Goal: Entertainment & Leisure: Consume media (video, audio)

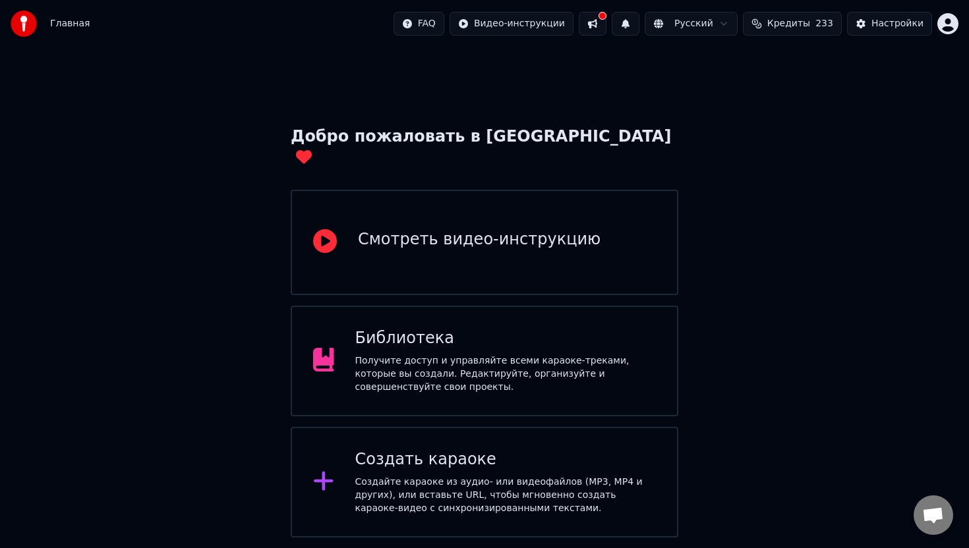
click at [440, 328] on div "Библиотека" at bounding box center [505, 338] width 301 height 21
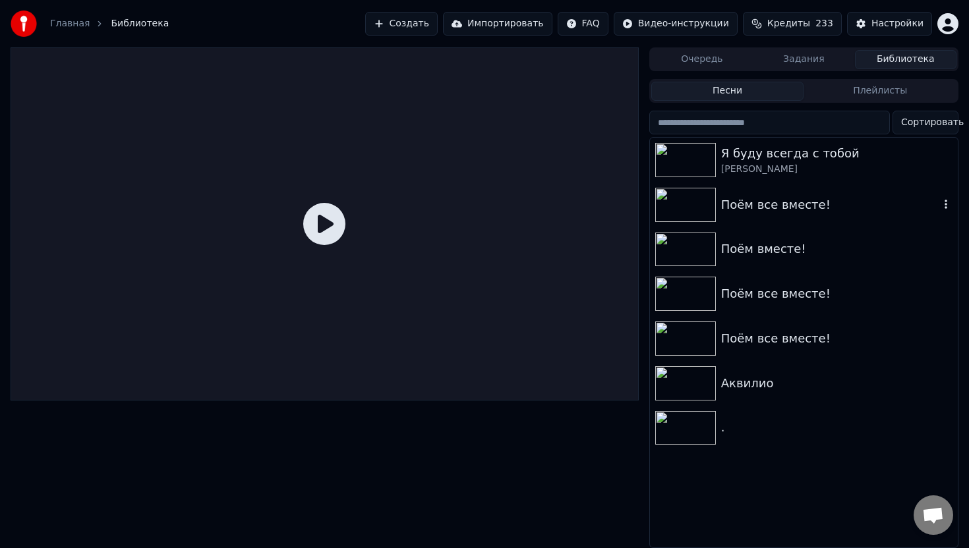
click at [759, 203] on div "Поём все вместе!" at bounding box center [830, 205] width 218 height 18
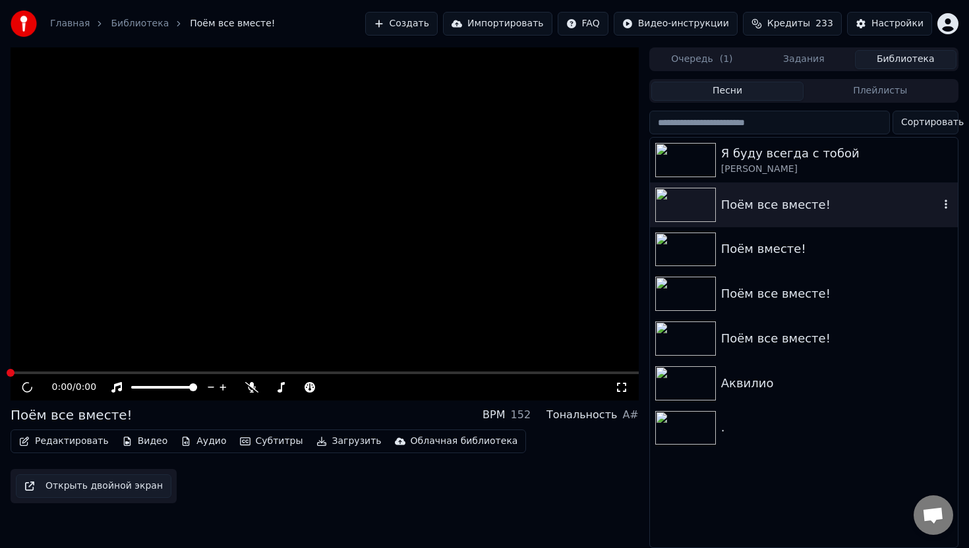
click at [759, 203] on div "Поём все вместе!" at bounding box center [830, 205] width 218 height 18
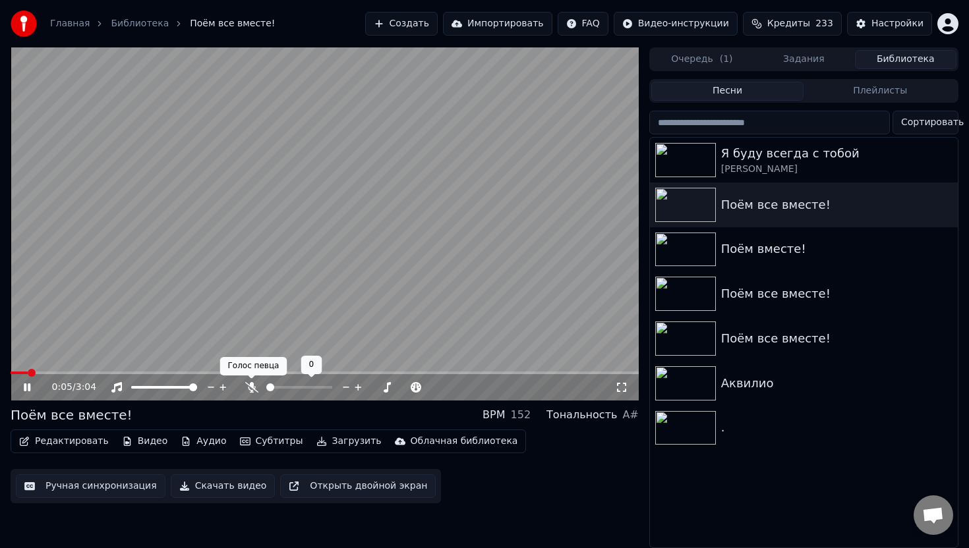
click at [254, 385] on icon at bounding box center [251, 387] width 13 height 11
click at [32, 388] on icon at bounding box center [36, 387] width 31 height 11
click at [775, 244] on div "Поём вместе!" at bounding box center [830, 249] width 218 height 18
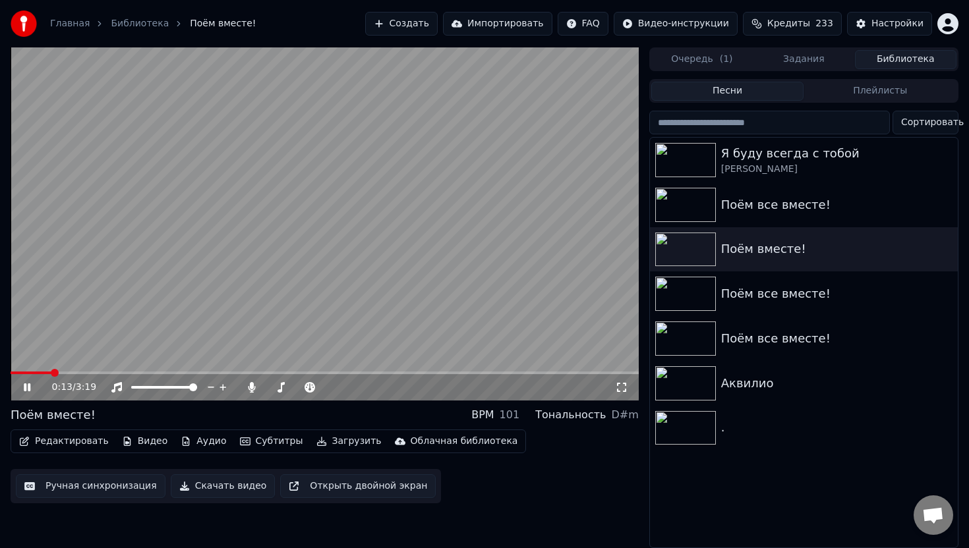
click at [51, 373] on span at bounding box center [325, 373] width 628 height 3
click at [27, 388] on icon at bounding box center [36, 387] width 31 height 11
click at [765, 296] on div "Поём все вместе!" at bounding box center [830, 294] width 218 height 18
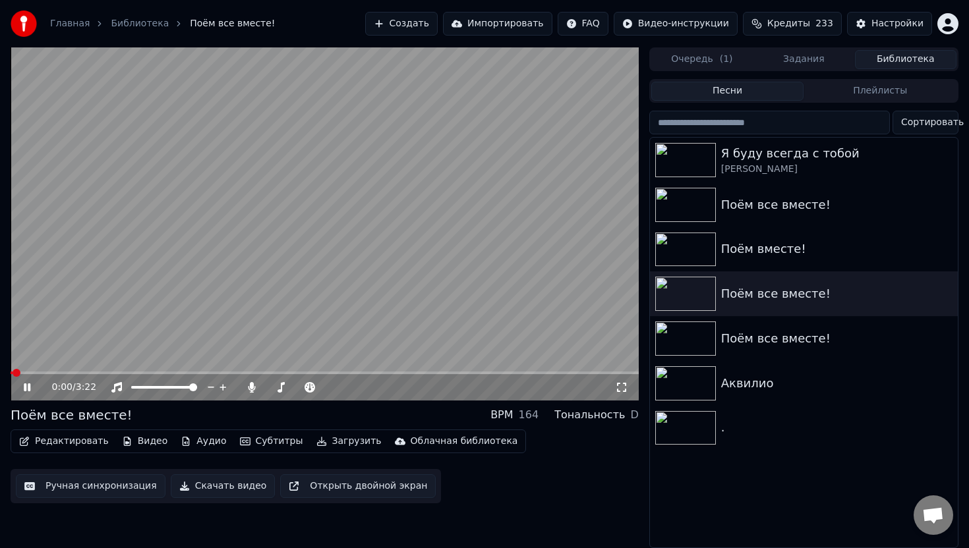
click at [155, 369] on video at bounding box center [325, 223] width 628 height 353
click at [787, 332] on div "Поём все вместе!" at bounding box center [830, 339] width 218 height 18
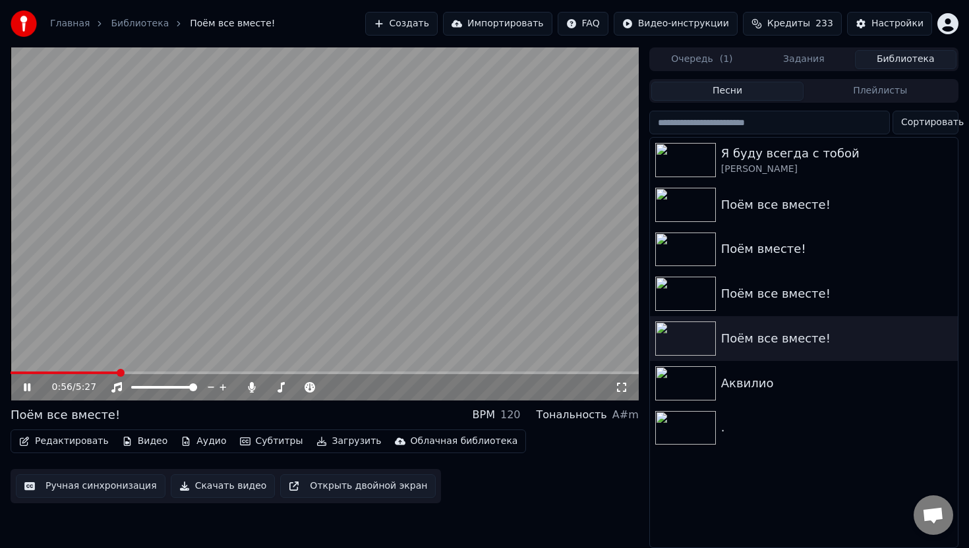
click at [117, 373] on span at bounding box center [325, 373] width 628 height 3
click at [29, 384] on icon at bounding box center [27, 388] width 7 height 8
click at [150, 445] on button "Видео" at bounding box center [145, 441] width 57 height 18
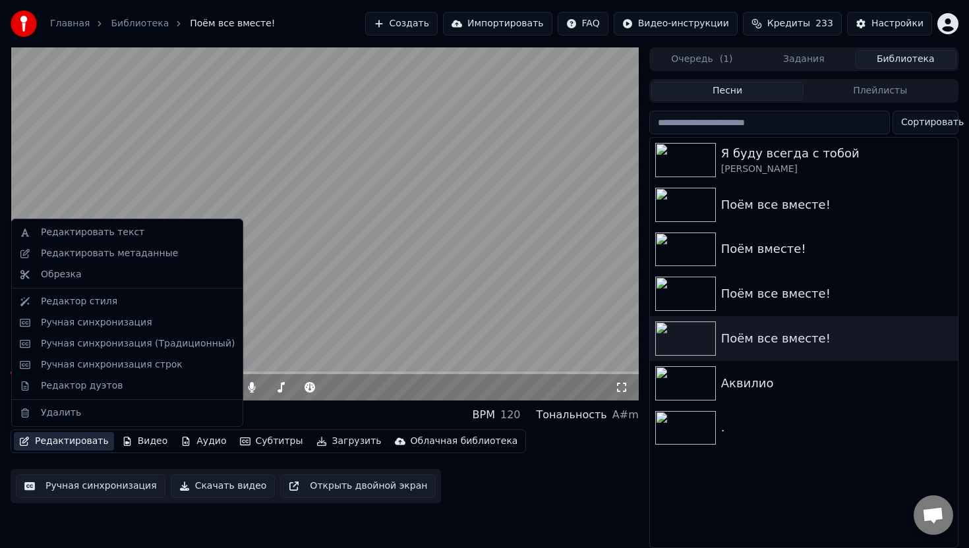
click at [69, 446] on button "Редактировать" at bounding box center [64, 441] width 100 height 18
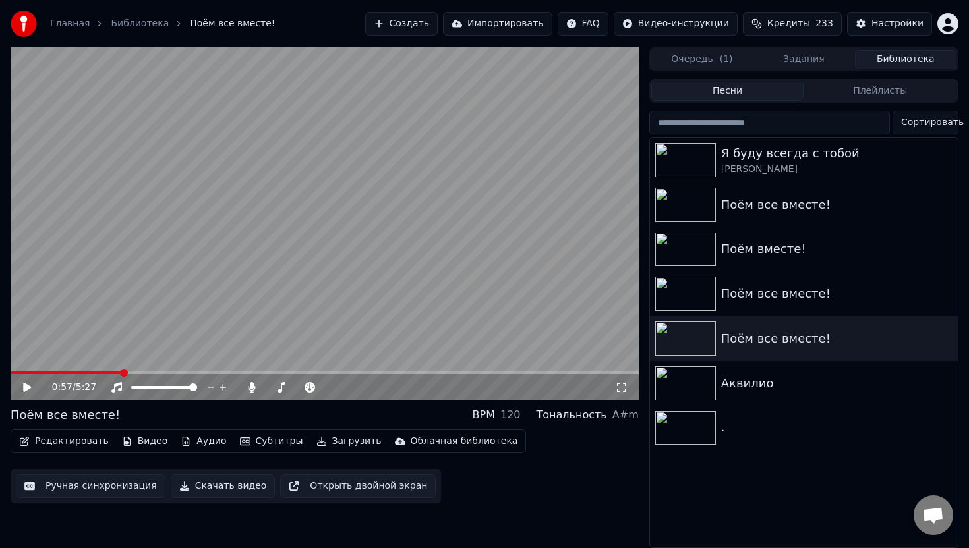
click at [175, 238] on video at bounding box center [325, 223] width 628 height 353
click at [84, 436] on button "Редактировать" at bounding box center [64, 441] width 100 height 18
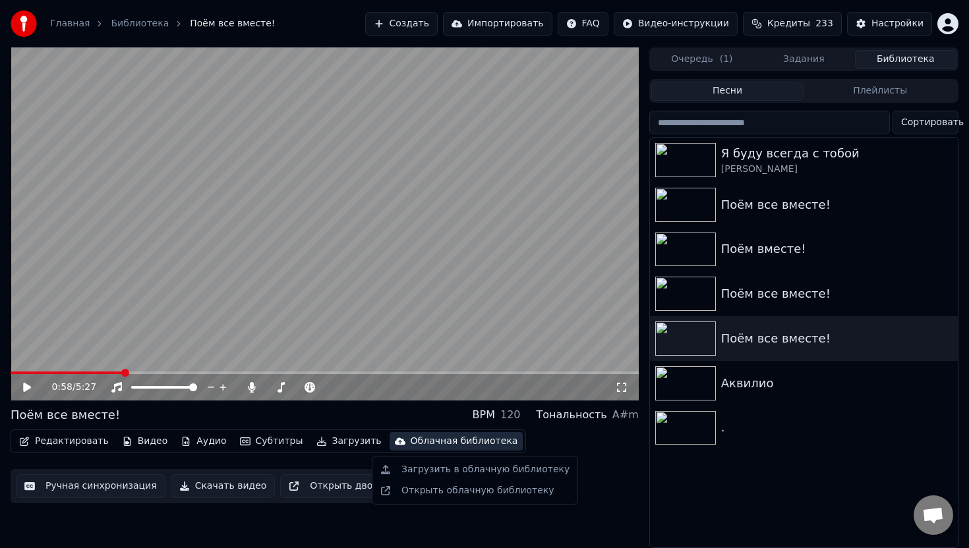
click at [570, 483] on div "Редактировать Видео Аудио Субтитры Загрузить Облачная библиотека Ручная синхрон…" at bounding box center [325, 467] width 628 height 74
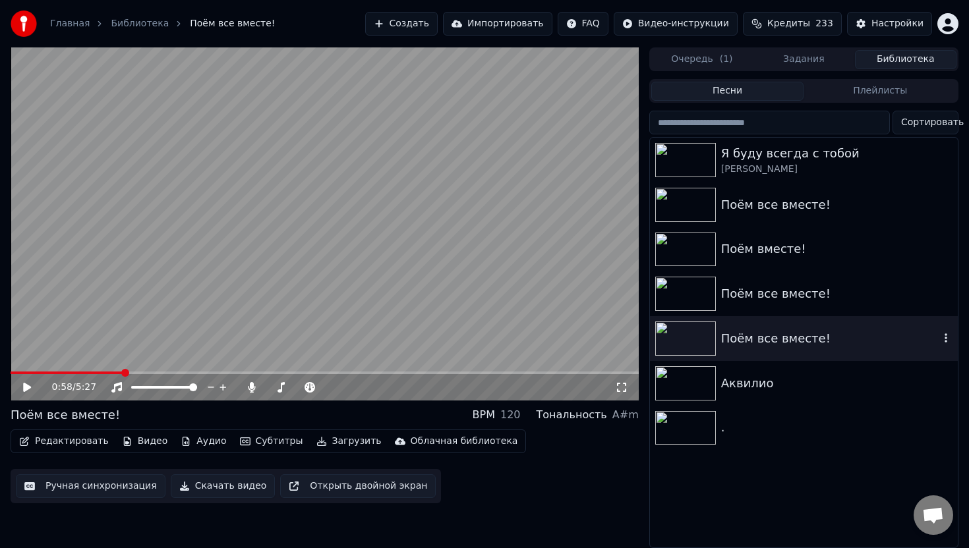
click at [751, 345] on div "Поём все вместе!" at bounding box center [830, 339] width 218 height 18
click at [127, 442] on button "Видео" at bounding box center [145, 441] width 57 height 18
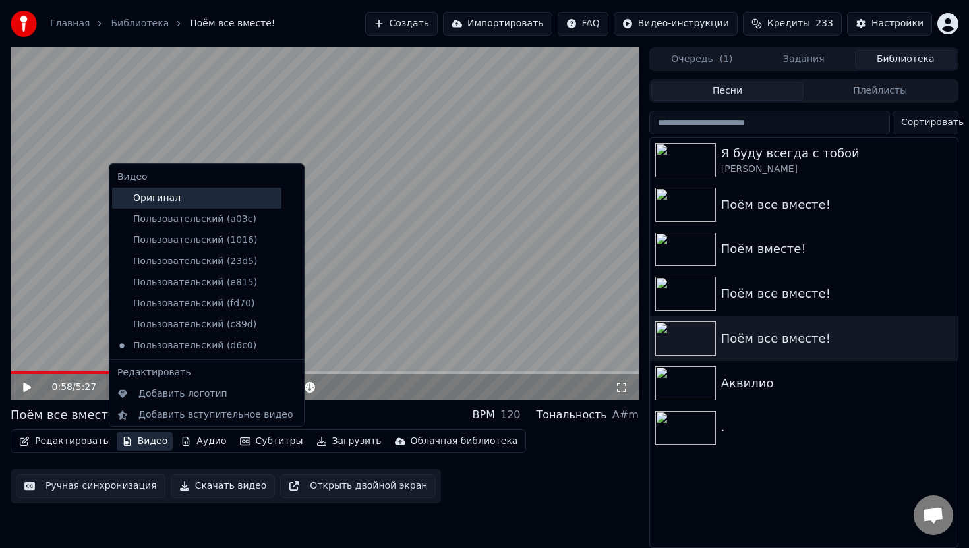
click at [139, 206] on div "Оригинал" at bounding box center [196, 198] width 169 height 21
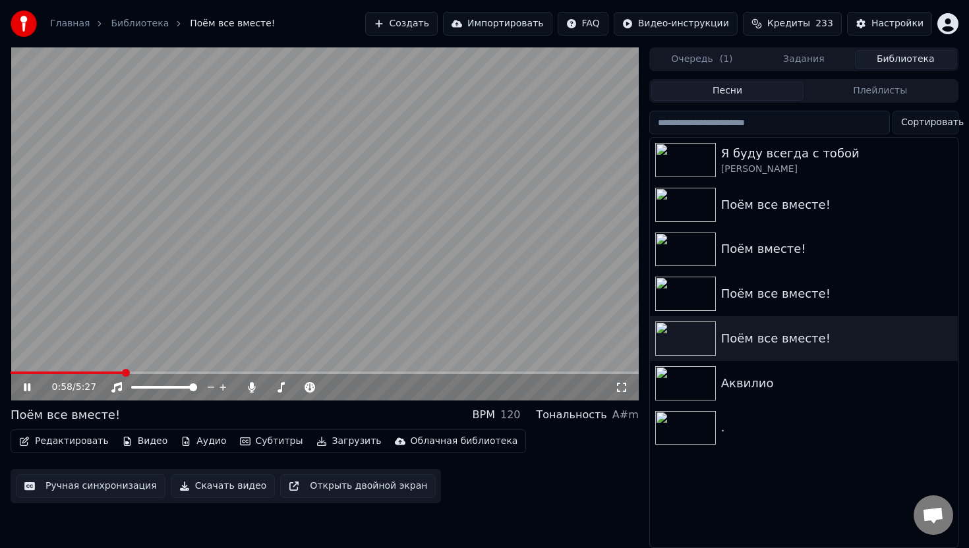
click at [131, 448] on button "Видео" at bounding box center [145, 441] width 57 height 18
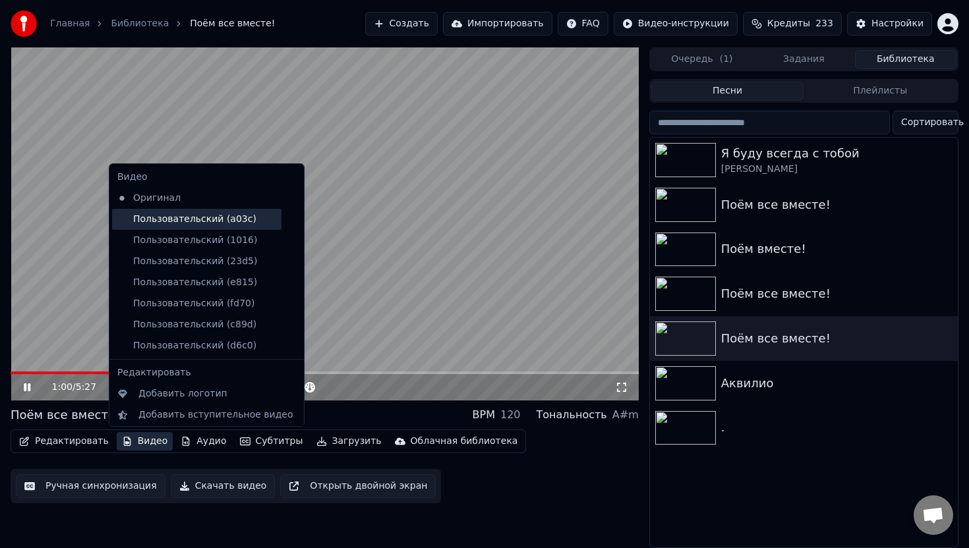
click at [173, 223] on div "Пользовательский (a03c)" at bounding box center [196, 219] width 169 height 21
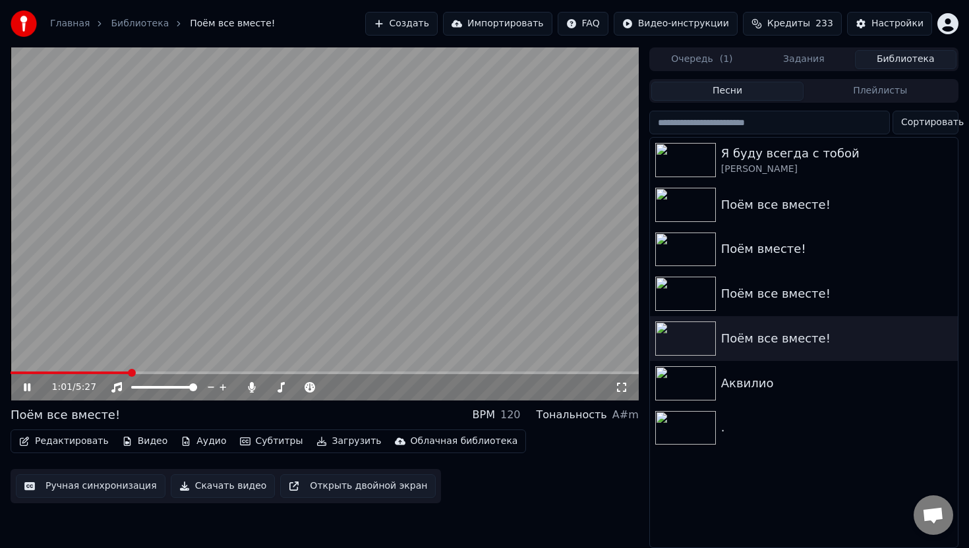
click at [28, 386] on icon at bounding box center [27, 388] width 7 height 8
click at [139, 444] on button "Видео" at bounding box center [145, 441] width 57 height 18
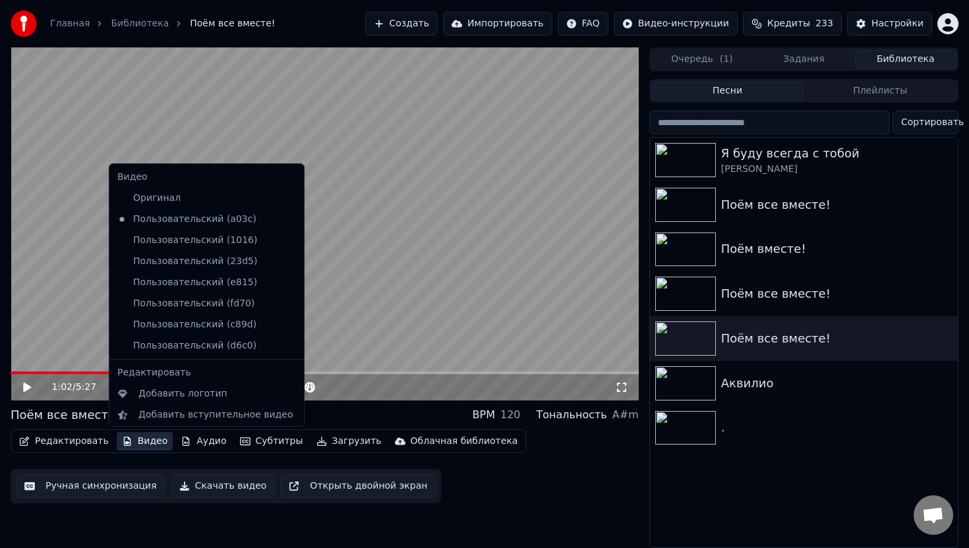
click at [287, 220] on icon at bounding box center [294, 219] width 15 height 11
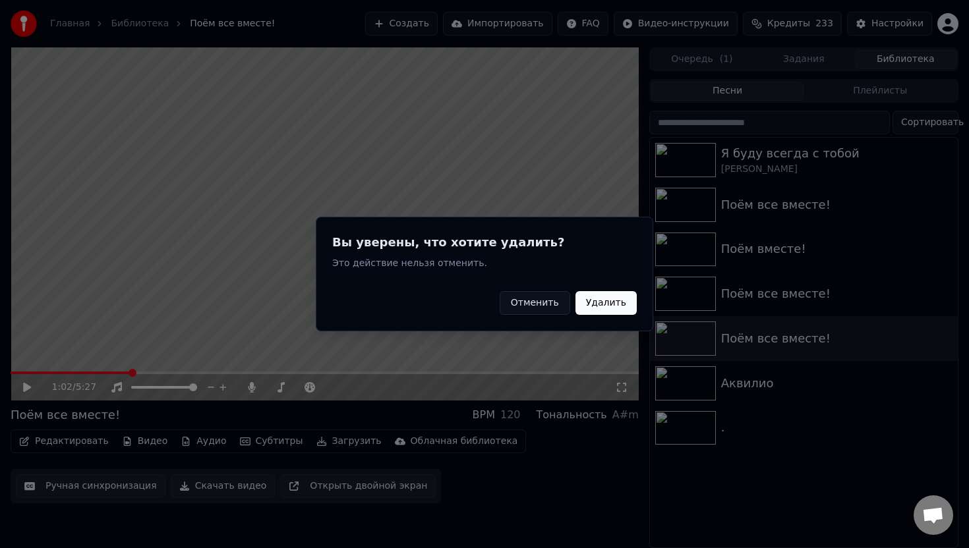
click at [618, 302] on button "Удалить" at bounding box center [606, 303] width 61 height 24
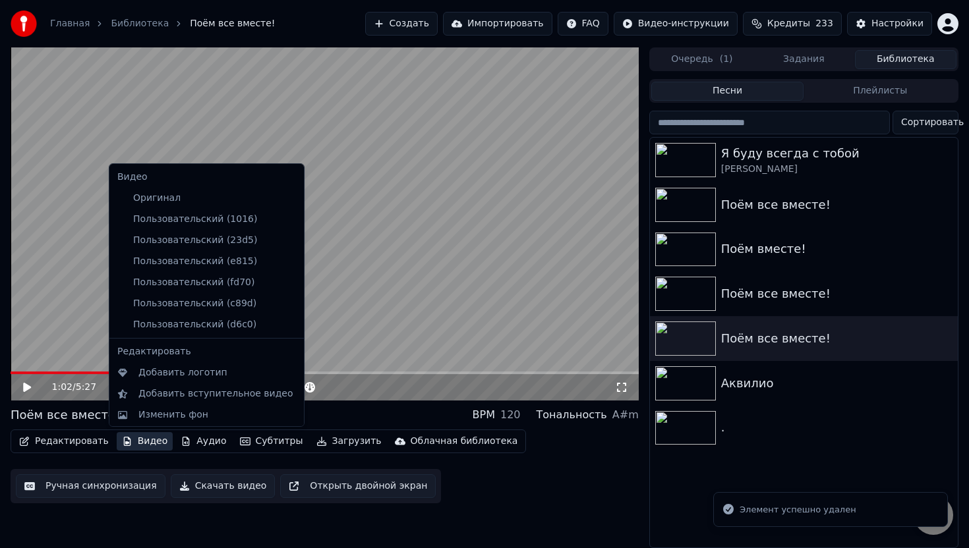
click at [136, 443] on button "Видео" at bounding box center [145, 441] width 57 height 18
click at [171, 416] on div "Изменить фон" at bounding box center [173, 415] width 70 height 13
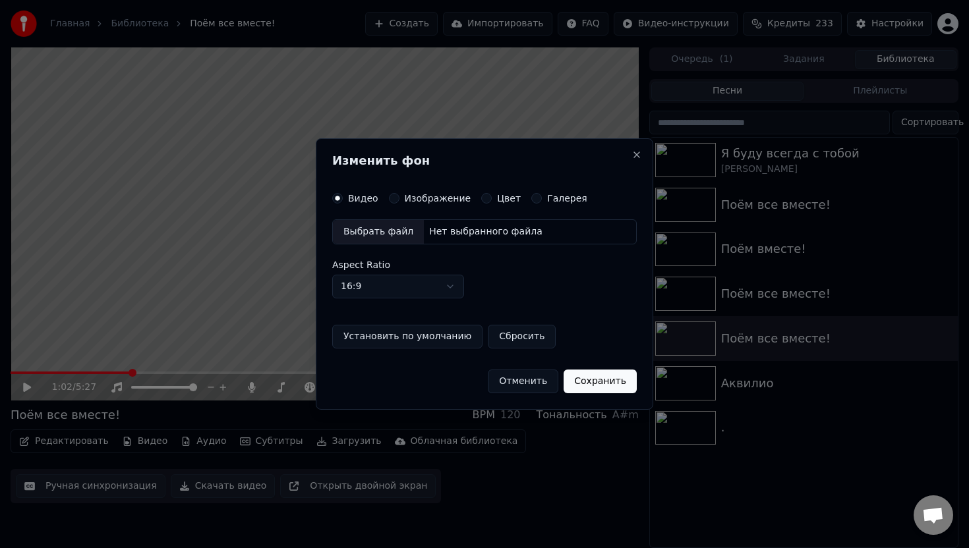
click at [428, 198] on label "Изображение" at bounding box center [438, 198] width 67 height 9
click at [399, 198] on button "Изображение" at bounding box center [394, 198] width 11 height 11
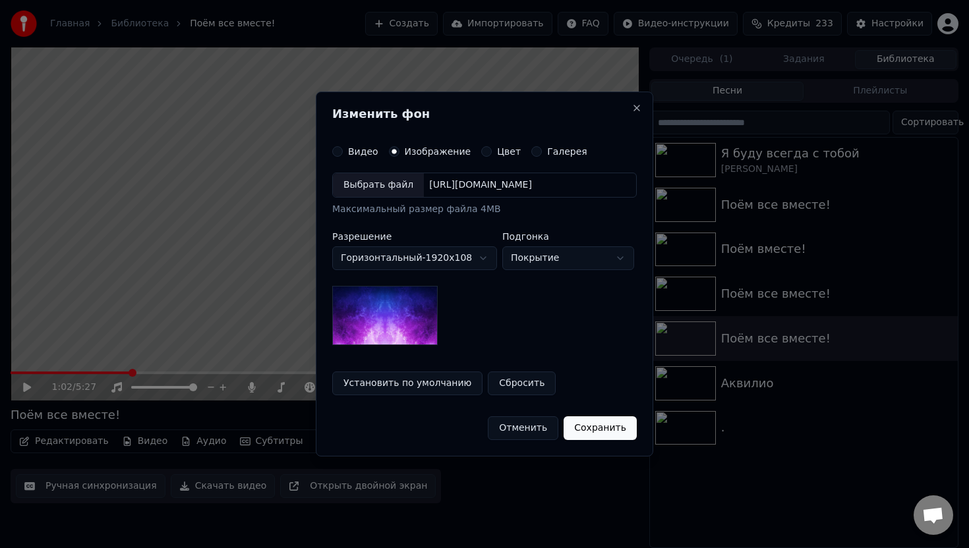
click at [386, 180] on div "Выбрать файл" at bounding box center [378, 185] width 91 height 24
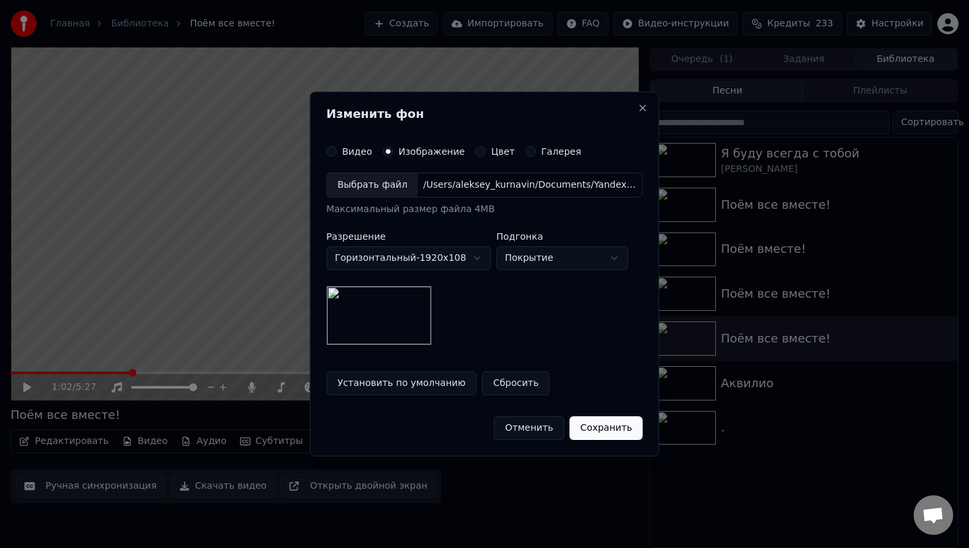
click at [601, 433] on button "Сохранить" at bounding box center [606, 429] width 73 height 24
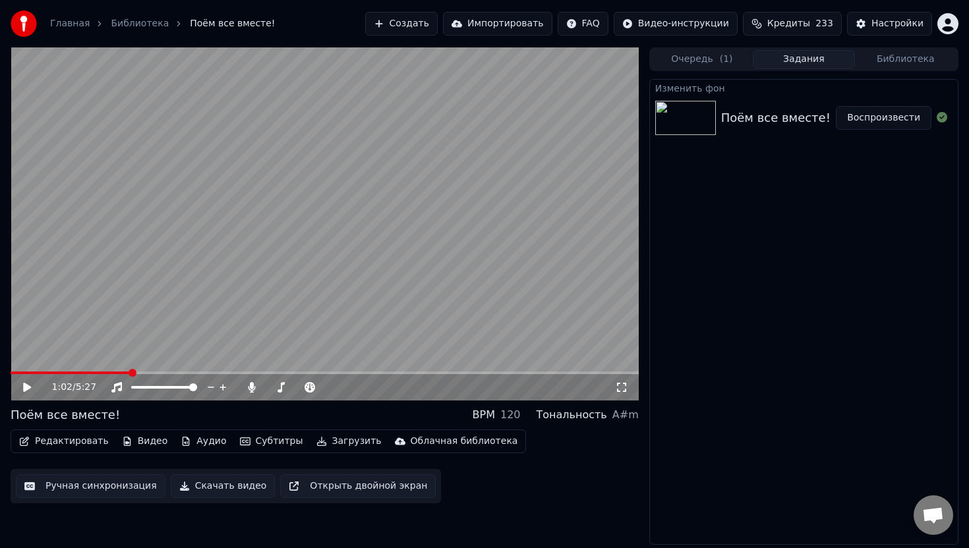
click at [887, 113] on button "Воспроизвести" at bounding box center [884, 118] width 96 height 24
click at [26, 386] on icon at bounding box center [27, 388] width 7 height 8
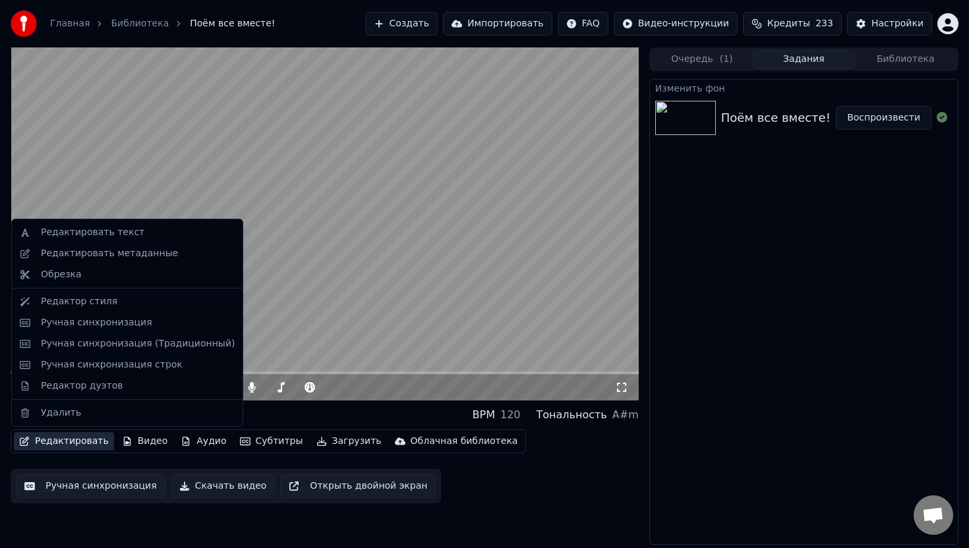
click at [81, 442] on button "Редактировать" at bounding box center [64, 441] width 100 height 18
click at [100, 302] on div "Редактор стиля" at bounding box center [79, 301] width 76 height 13
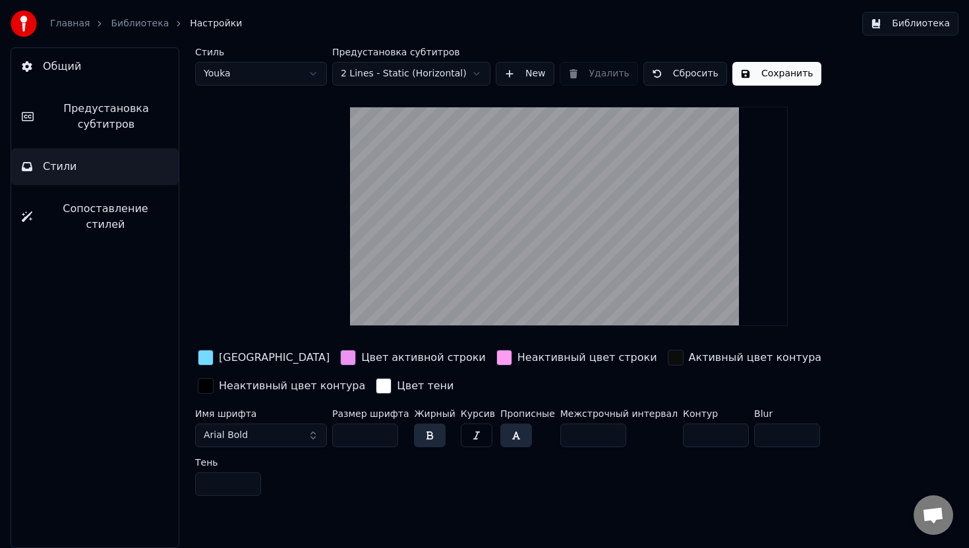
click at [206, 360] on div "button" at bounding box center [206, 358] width 16 height 16
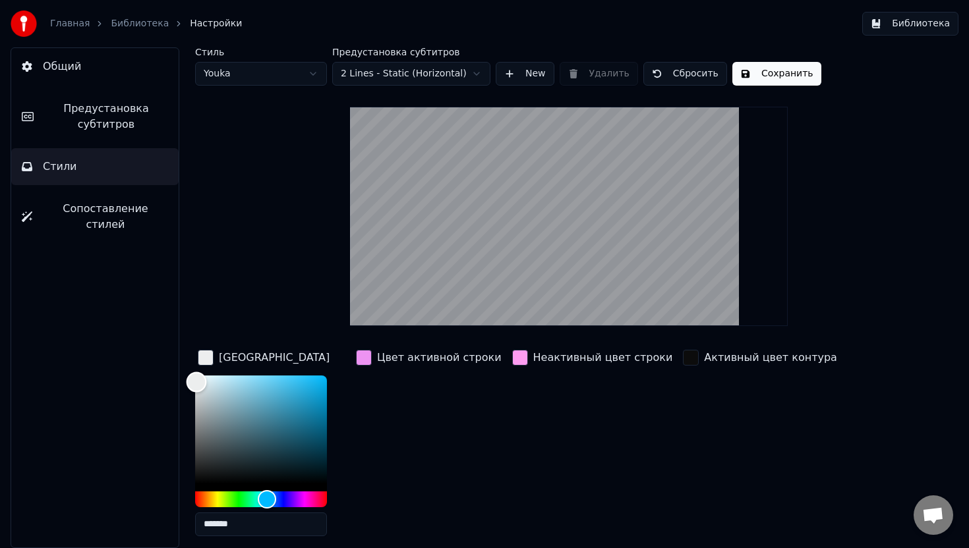
click at [196, 382] on div "Color" at bounding box center [261, 430] width 132 height 108
type input "*******"
drag, startPoint x: 196, startPoint y: 382, endPoint x: 196, endPoint y: 374, distance: 7.9
click at [196, 373] on div "Color" at bounding box center [196, 375] width 20 height 20
click at [396, 404] on div "Цвет активной строки" at bounding box center [428, 447] width 151 height 200
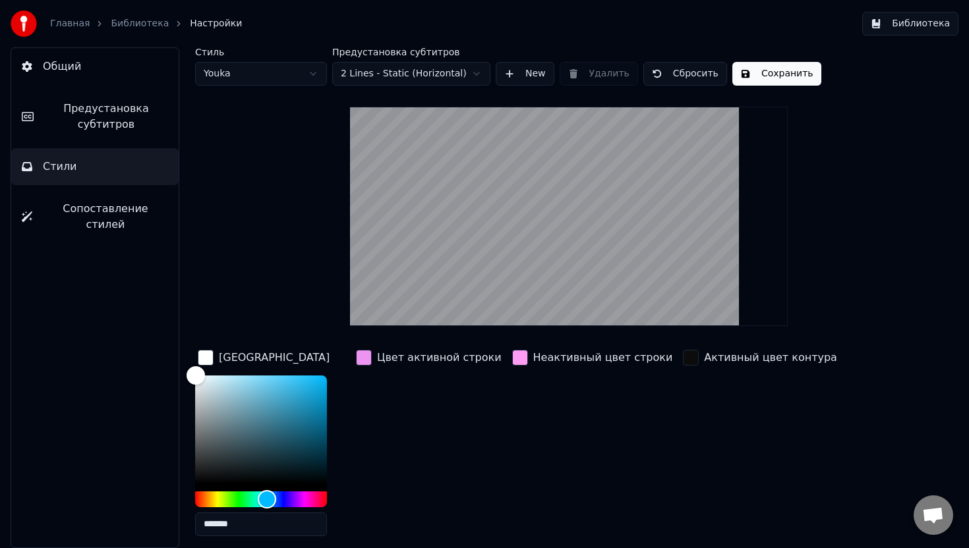
click at [361, 357] on div "button" at bounding box center [364, 358] width 16 height 16
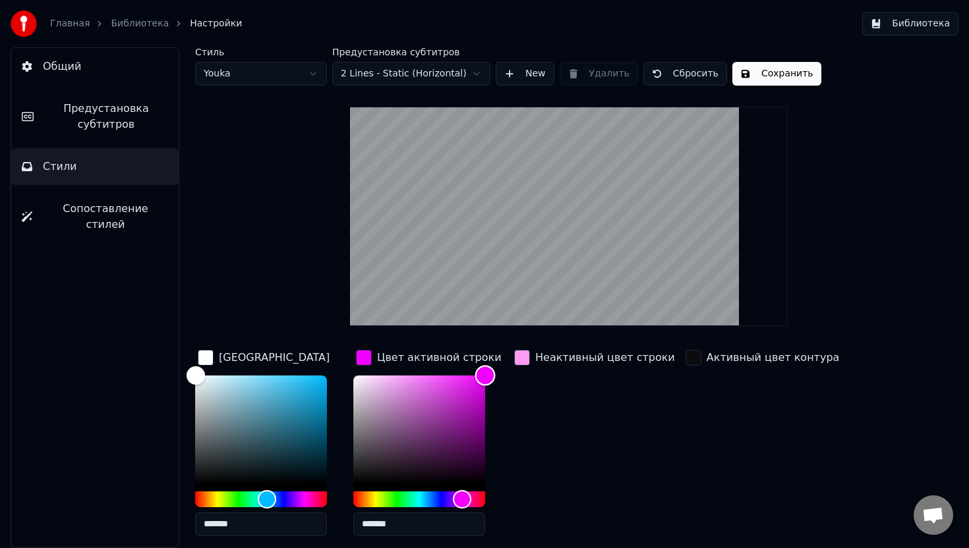
drag, startPoint x: 407, startPoint y: 378, endPoint x: 506, endPoint y: 373, distance: 99.0
click at [506, 373] on div "Цвет заливки ******* Цвет активной строки ******* Неактивный цвет строки Активн…" at bounding box center [534, 461] width 678 height 228
type input "*******"
drag, startPoint x: 487, startPoint y: 373, endPoint x: 338, endPoint y: 515, distance: 205.6
click at [338, 515] on div "Цвет заливки ******* Цвет активной строки ******* Неактивный цвет строки Активн…" at bounding box center [534, 461] width 678 height 228
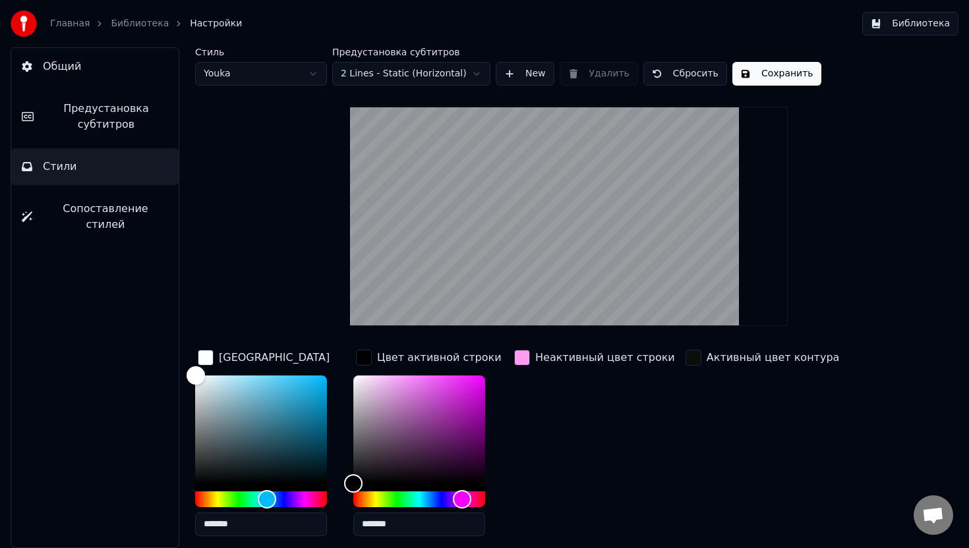
click at [778, 71] on button "Сохранить" at bounding box center [776, 74] width 89 height 24
click at [778, 71] on button "Готово" at bounding box center [767, 74] width 71 height 24
click at [884, 32] on button "Библиотека" at bounding box center [910, 24] width 96 height 24
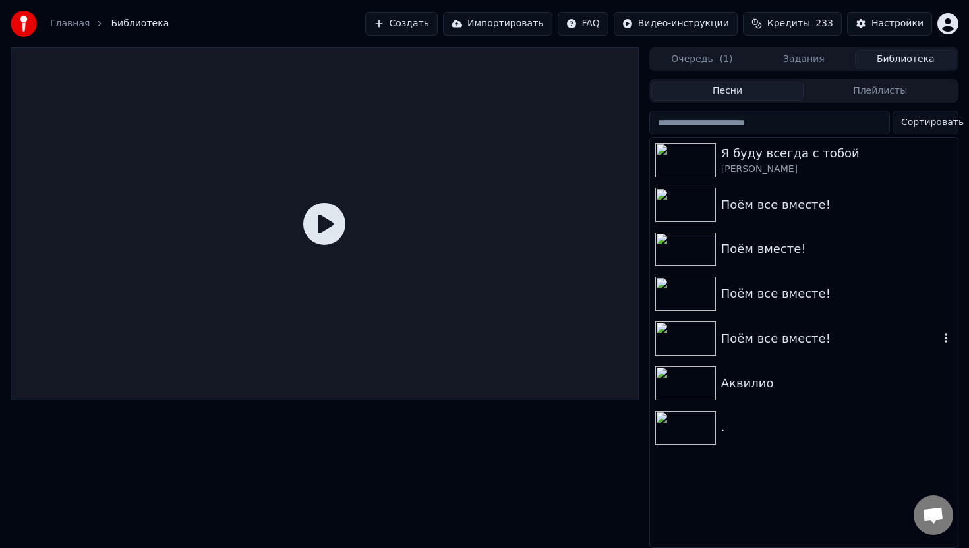
click at [776, 343] on div "Поём все вместе!" at bounding box center [830, 339] width 218 height 18
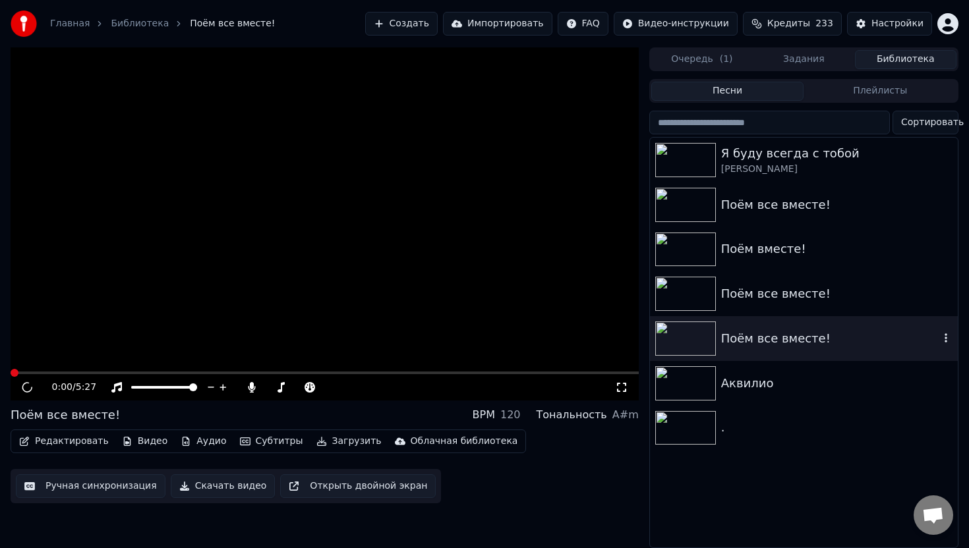
click at [776, 343] on div "Поём все вместе!" at bounding box center [830, 339] width 218 height 18
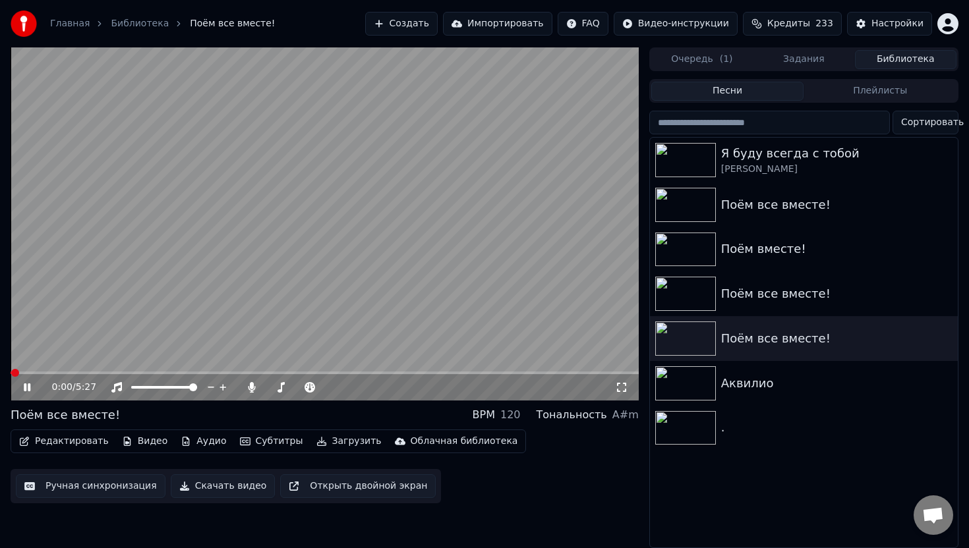
click at [67, 372] on span at bounding box center [325, 373] width 628 height 3
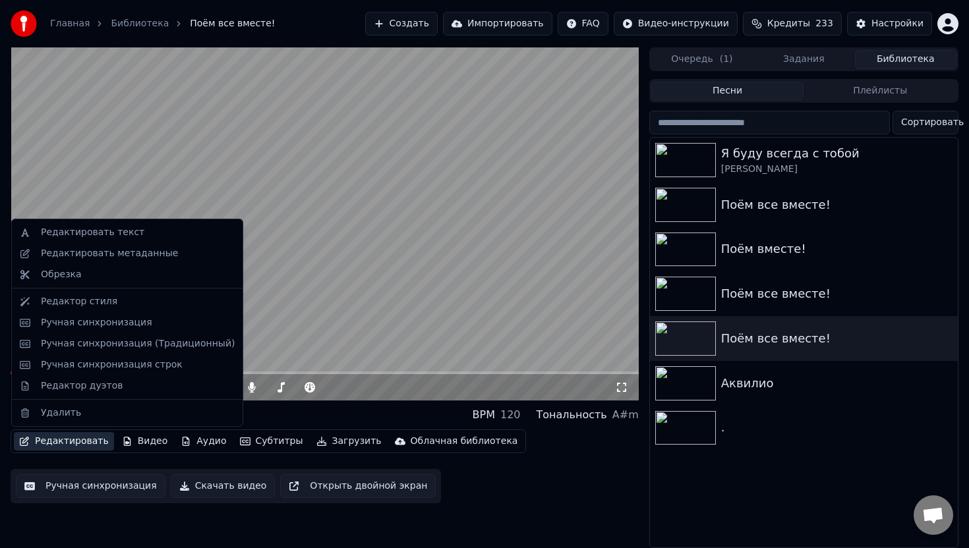
click at [69, 450] on button "Редактировать" at bounding box center [64, 441] width 100 height 18
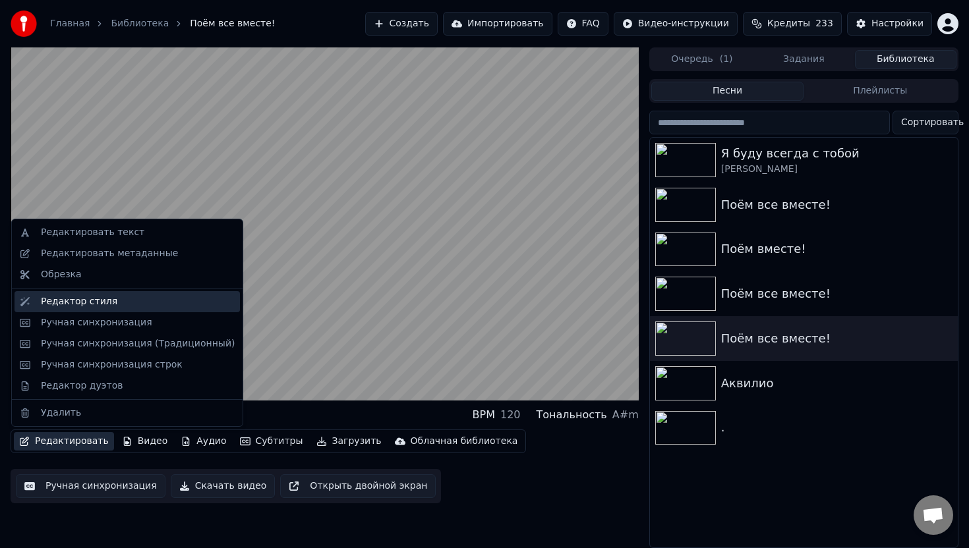
click at [82, 302] on div "Редактор стиля" at bounding box center [79, 301] width 76 height 13
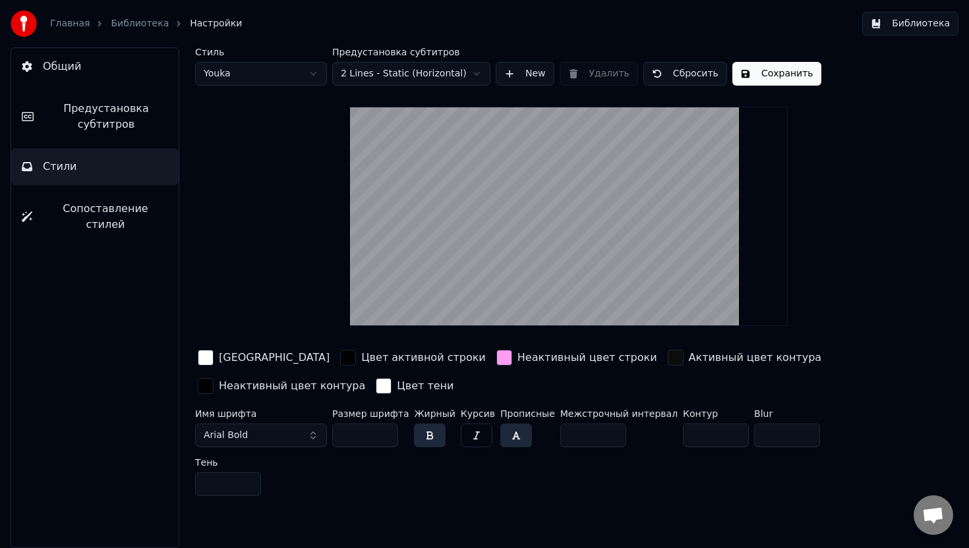
click at [697, 438] on input "**" at bounding box center [716, 436] width 66 height 24
click at [720, 438] on input "*" at bounding box center [716, 436] width 66 height 24
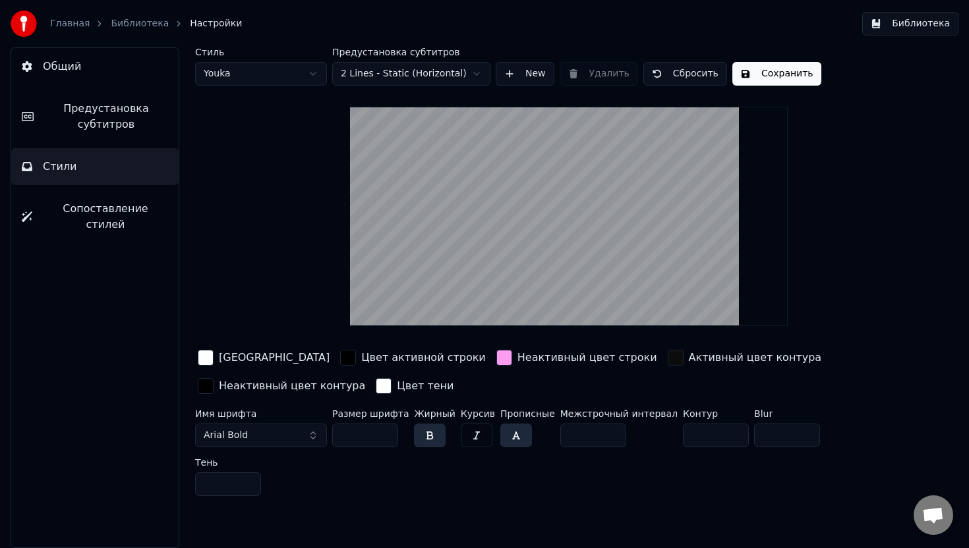
type input "*"
click at [720, 438] on input "*" at bounding box center [716, 436] width 66 height 24
click at [340, 355] on div "button" at bounding box center [348, 358] width 16 height 16
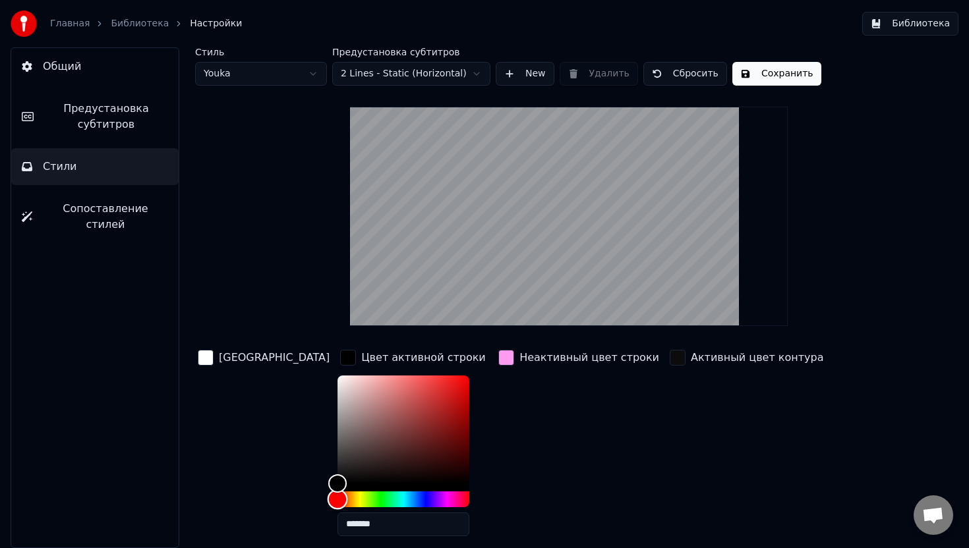
click at [403, 497] on div "Hue" at bounding box center [404, 500] width 132 height 16
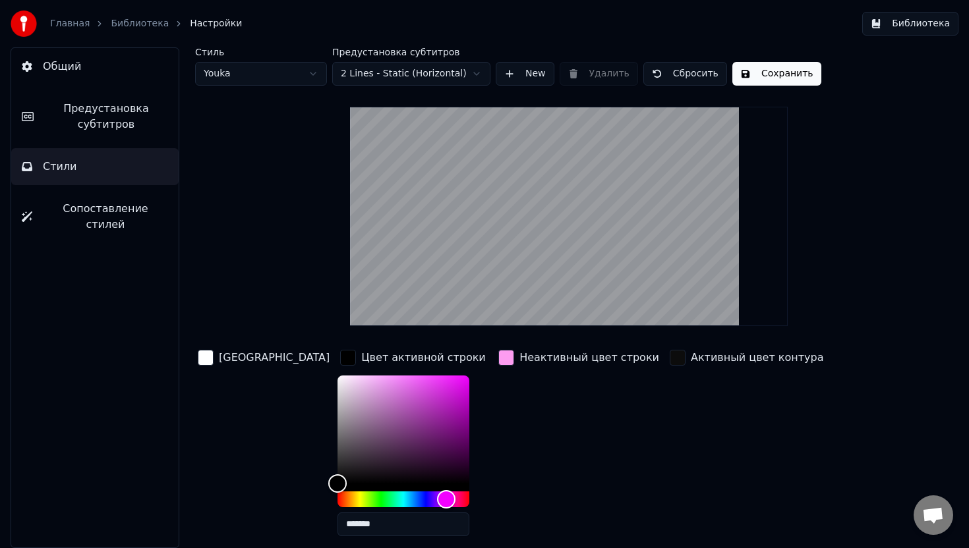
click at [552, 394] on div "Неактивный цвет строки" at bounding box center [579, 447] width 166 height 200
click at [436, 494] on div "Hue" at bounding box center [446, 499] width 20 height 20
click at [340, 357] on div "button" at bounding box center [348, 358] width 16 height 16
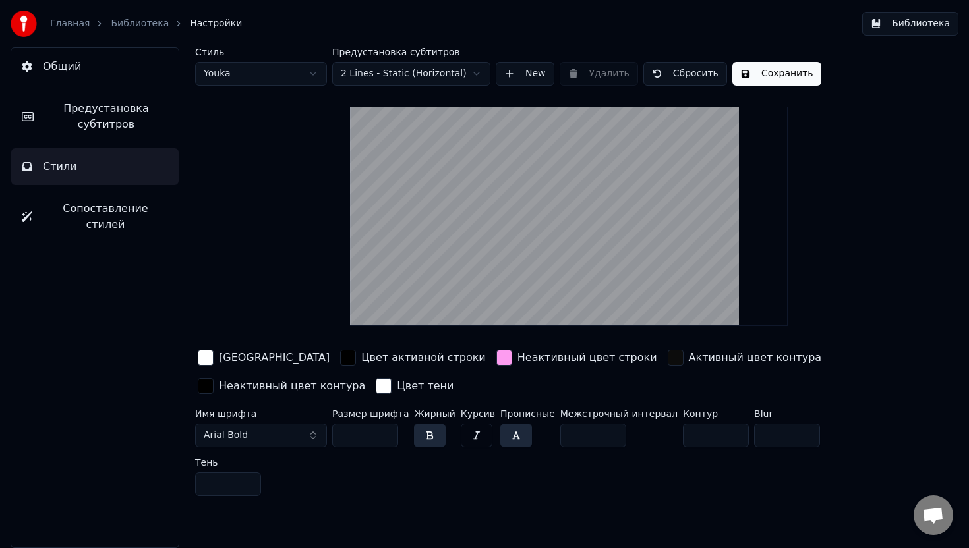
click at [340, 357] on div "button" at bounding box center [348, 358] width 16 height 16
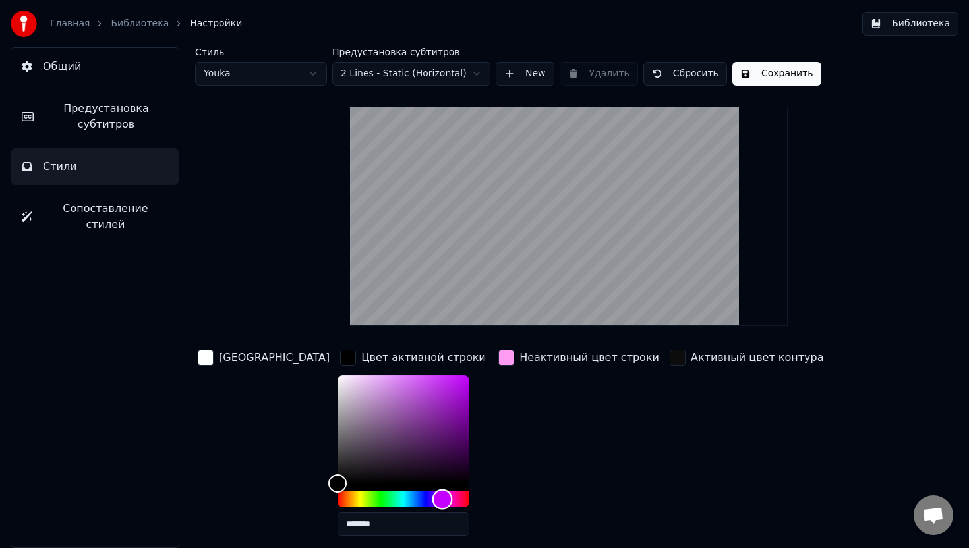
click at [399, 496] on div "Hue" at bounding box center [404, 500] width 132 height 16
drag, startPoint x: 297, startPoint y: 481, endPoint x: 450, endPoint y: 354, distance: 199.5
click at [450, 354] on div "Цвет заливки Цвет активной строки ******* Неактивный цвет строки Активный цвет …" at bounding box center [534, 461] width 678 height 228
click at [496, 418] on div "Неактивный цвет строки" at bounding box center [579, 447] width 166 height 200
type input "*******"
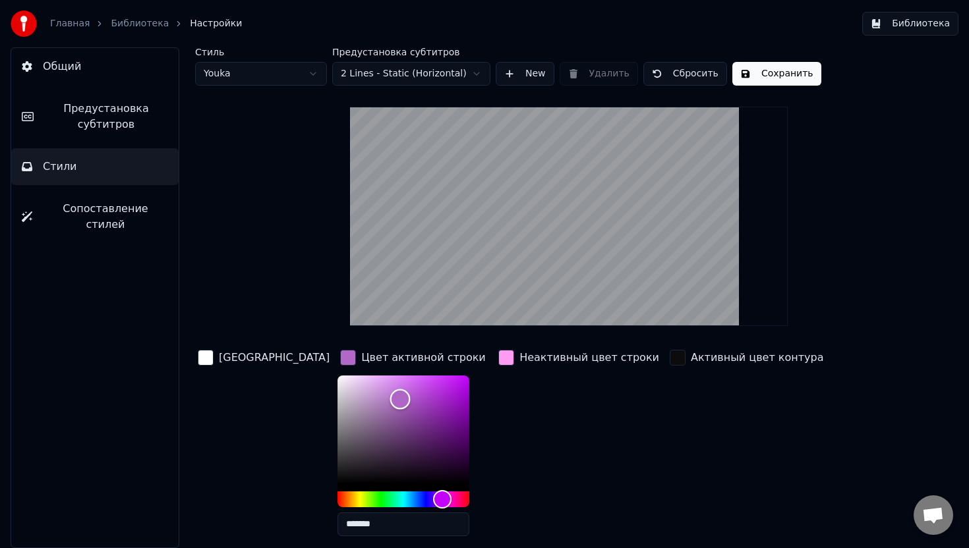
drag, startPoint x: 431, startPoint y: 374, endPoint x: 357, endPoint y: 399, distance: 78.6
click at [390, 399] on div "Color" at bounding box center [400, 400] width 20 height 20
click at [496, 401] on div "Неактивный цвет строки" at bounding box center [579, 447] width 166 height 200
click at [496, 444] on div "Неактивный цвет строки" at bounding box center [579, 447] width 166 height 200
click at [340, 361] on div "button" at bounding box center [348, 358] width 16 height 16
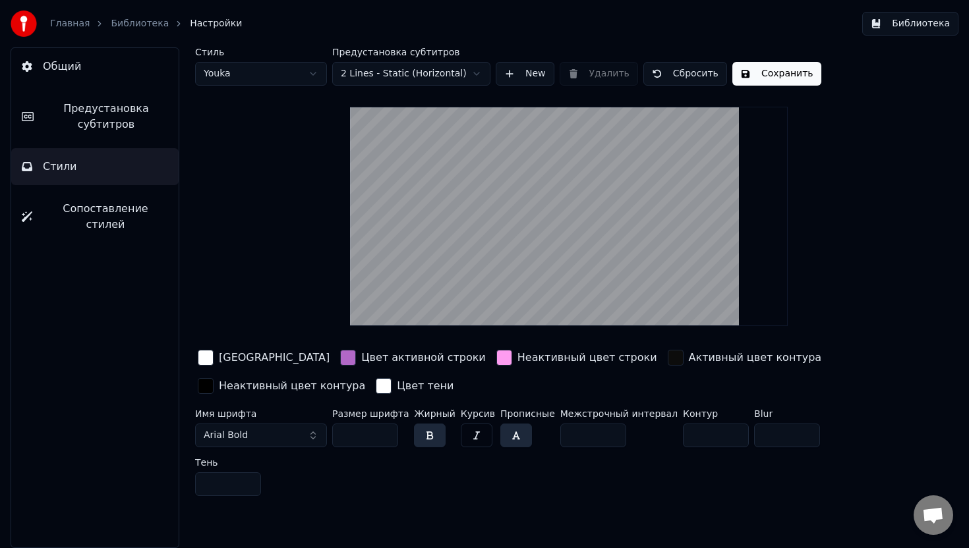
click at [779, 80] on button "Сохранить" at bounding box center [776, 74] width 89 height 24
click at [895, 28] on button "Библиотека" at bounding box center [910, 24] width 96 height 24
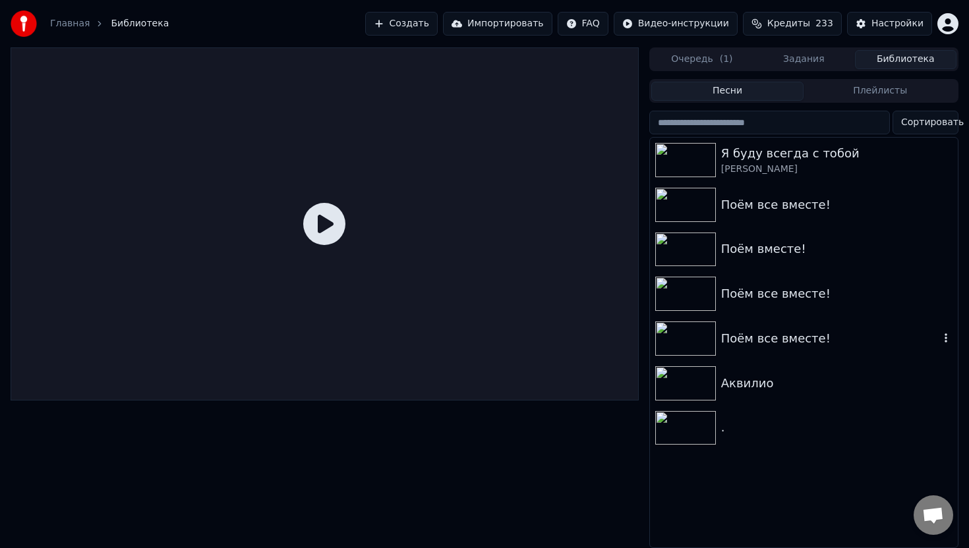
click at [760, 334] on div "Поём все вместе!" at bounding box center [830, 339] width 218 height 18
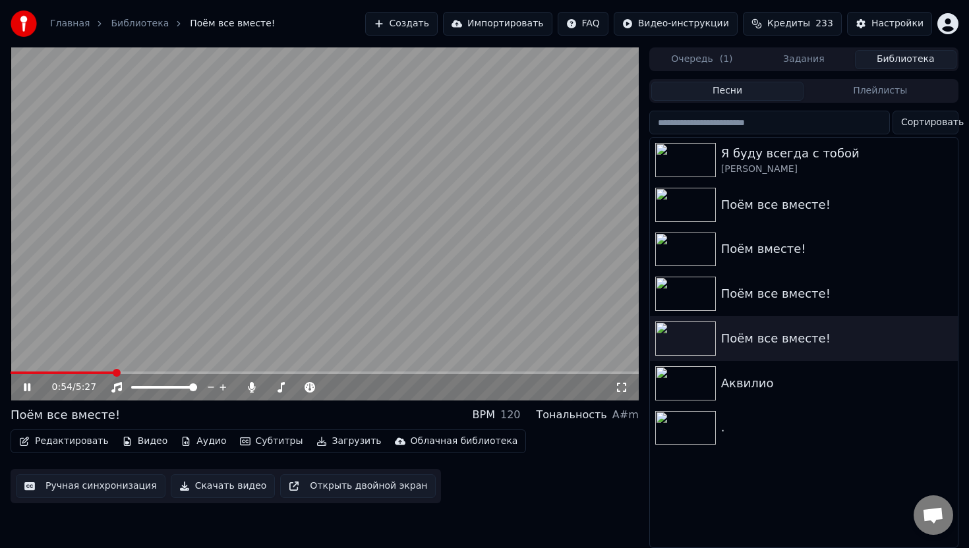
click at [115, 373] on span at bounding box center [325, 373] width 628 height 3
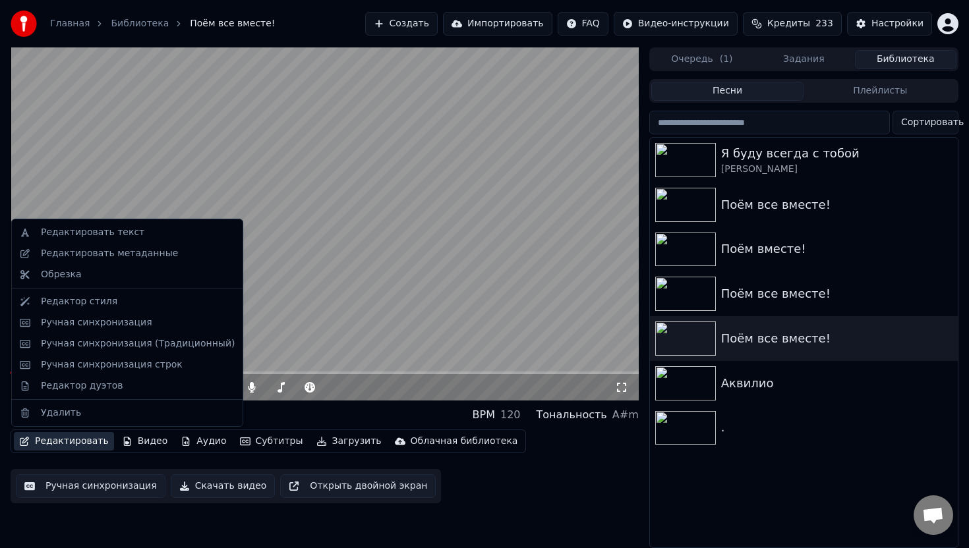
click at [69, 444] on button "Редактировать" at bounding box center [64, 441] width 100 height 18
click at [108, 309] on div "Редактор стиля" at bounding box center [127, 301] width 225 height 21
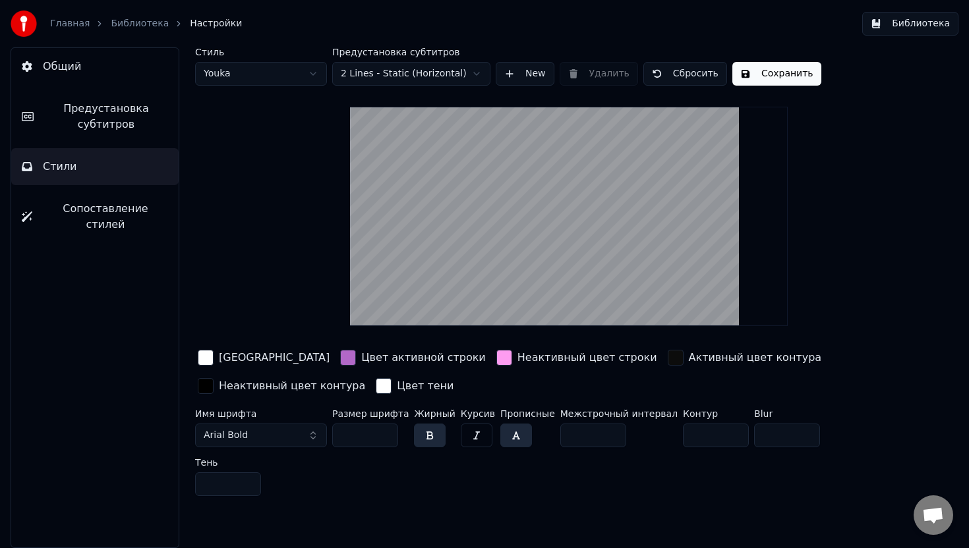
drag, startPoint x: 364, startPoint y: 434, endPoint x: 330, endPoint y: 433, distance: 33.6
click at [328, 434] on div "Имя шрифта Arial Bold Размер шрифта *** Жирный Курсив Прописные Межстрочный инт…" at bounding box center [534, 455] width 678 height 92
type input "**"
click at [778, 78] on button "Сохранить" at bounding box center [776, 74] width 89 height 24
click at [913, 27] on button "Библиотека" at bounding box center [910, 24] width 96 height 24
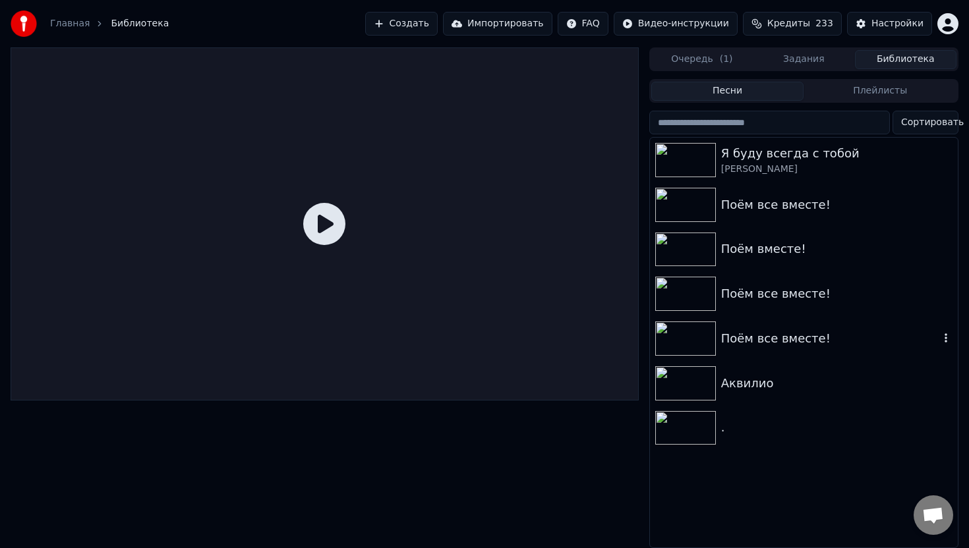
click at [768, 345] on div "Поём все вместе!" at bounding box center [830, 339] width 218 height 18
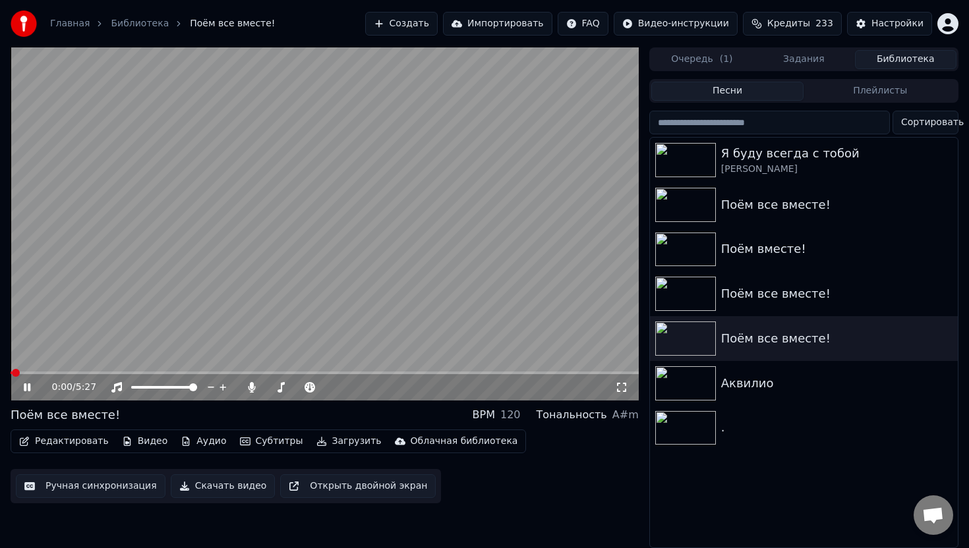
click at [107, 370] on video at bounding box center [325, 223] width 628 height 353
click at [103, 372] on span at bounding box center [325, 373] width 628 height 3
click at [27, 389] on icon at bounding box center [27, 387] width 8 height 9
click at [136, 373] on span at bounding box center [325, 373] width 628 height 3
click at [30, 384] on icon at bounding box center [27, 388] width 7 height 8
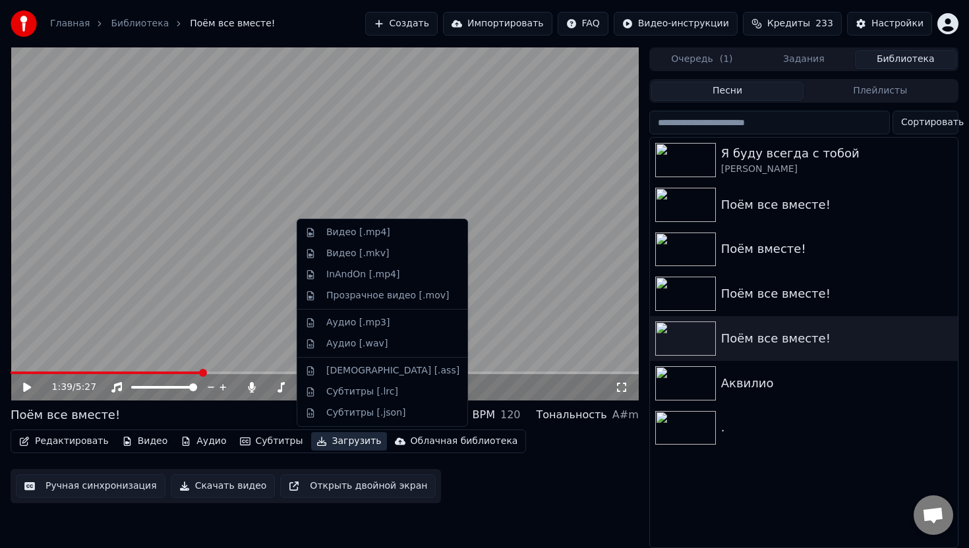
click at [343, 441] on button "Загрузить" at bounding box center [349, 441] width 76 height 18
click at [377, 233] on div "Видео [.mp4]" at bounding box center [358, 232] width 64 height 13
